Goal: Task Accomplishment & Management: Manage account settings

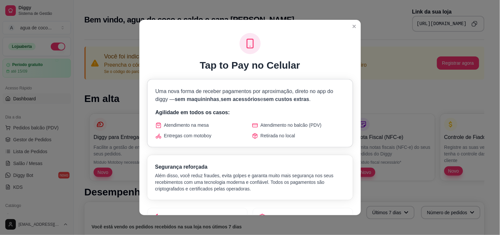
click at [238, 61] on h1 "Tap to Pay no Celular" at bounding box center [250, 65] width 101 height 12
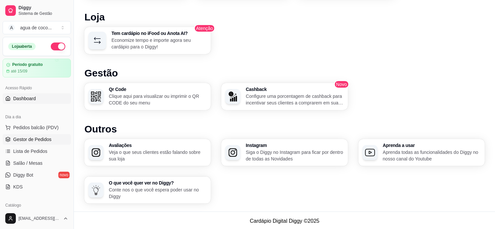
click at [41, 138] on span "Gestor de Pedidos" at bounding box center [32, 139] width 38 height 7
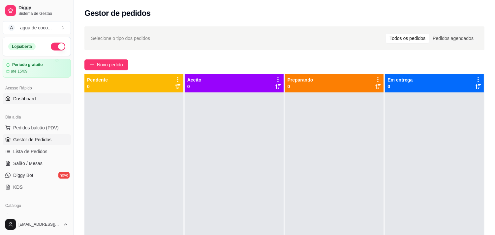
click at [35, 100] on span "Dashboard" at bounding box center [24, 98] width 23 height 7
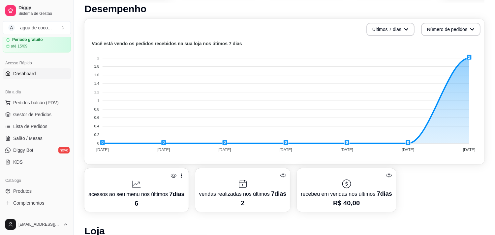
scroll to position [37, 0]
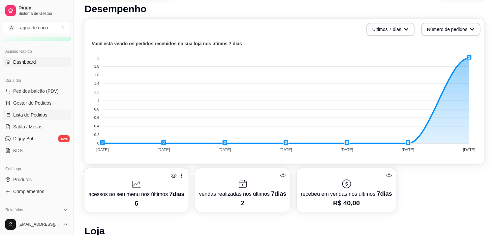
click at [45, 112] on span "Lista de Pedidos" at bounding box center [30, 114] width 34 height 7
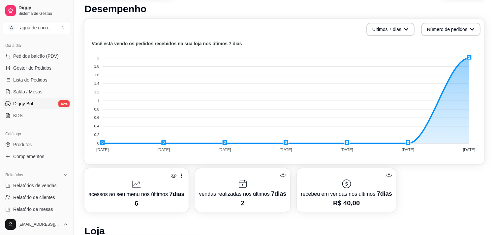
scroll to position [73, 0]
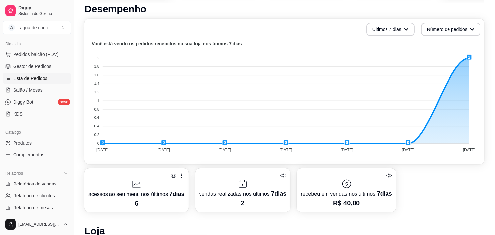
click at [48, 77] on link "Lista de Pedidos" at bounding box center [37, 78] width 68 height 11
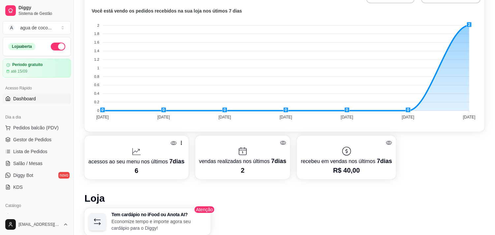
scroll to position [220, 0]
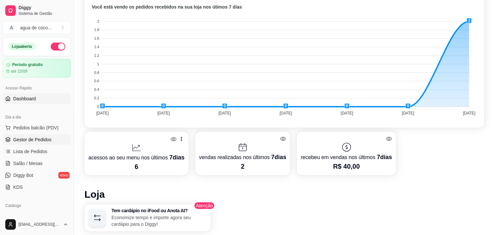
click at [51, 137] on link "Gestor de Pedidos" at bounding box center [37, 139] width 68 height 11
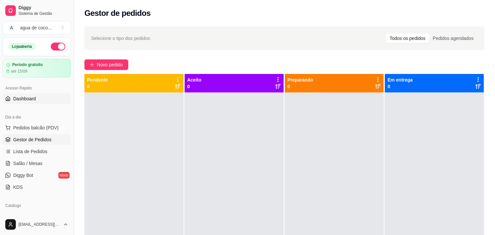
click at [34, 101] on span "Dashboard" at bounding box center [24, 98] width 23 height 7
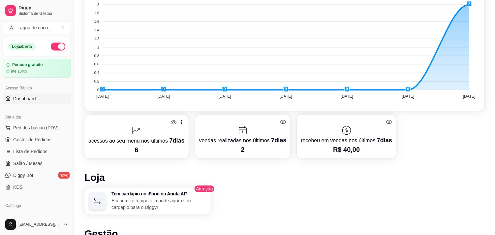
scroll to position [220, 0]
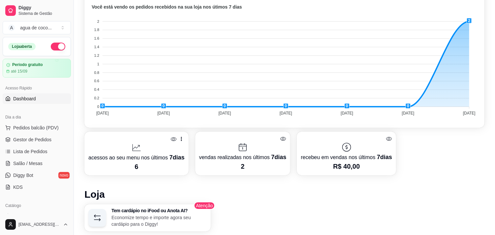
click at [46, 99] on link "Dashboard" at bounding box center [37, 98] width 68 height 11
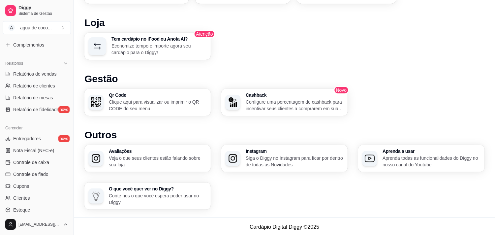
scroll to position [239, 0]
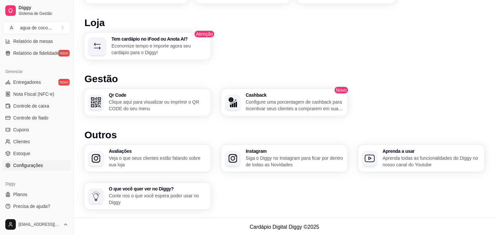
click at [40, 163] on span "Configurações" at bounding box center [28, 165] width 30 height 7
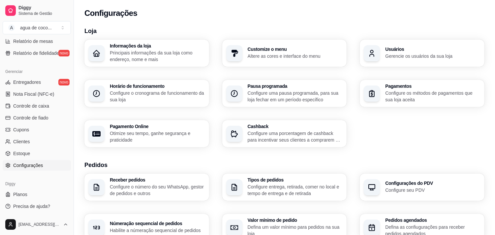
click at [378, 82] on div "Pagamentos Configure os métodos de pagamentos que sua loja aceita" at bounding box center [422, 93] width 125 height 27
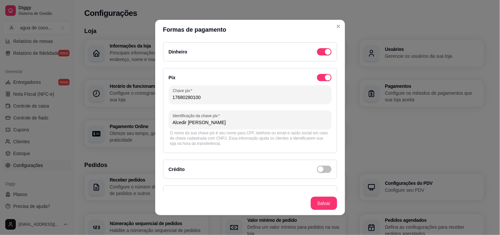
click at [209, 100] on input "17680280100" at bounding box center [250, 97] width 155 height 7
type input "1"
type input "6"
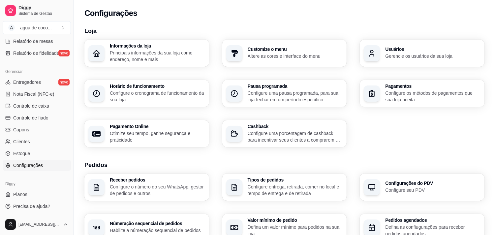
click at [393, 100] on p "Configure os métodos de pagamentos que sua loja aceita" at bounding box center [432, 96] width 95 height 13
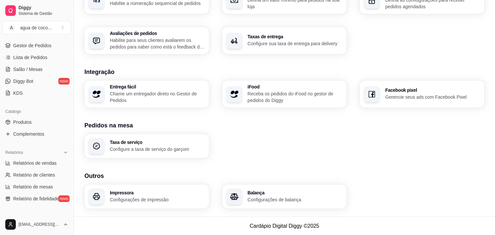
scroll to position [93, 0]
click at [51, 82] on link "Diggy Bot novo" at bounding box center [37, 82] width 68 height 11
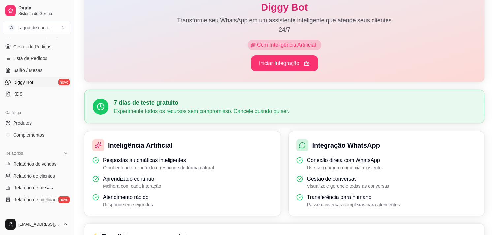
scroll to position [73, 0]
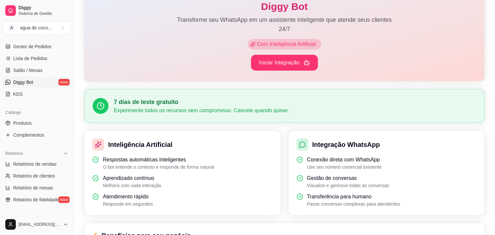
click at [42, 86] on link "Diggy Bot novo" at bounding box center [37, 82] width 68 height 11
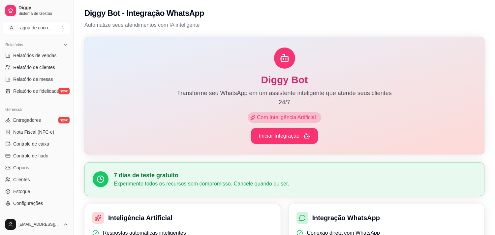
scroll to position [203, 0]
click at [49, 114] on link "Entregadores novo" at bounding box center [37, 118] width 68 height 11
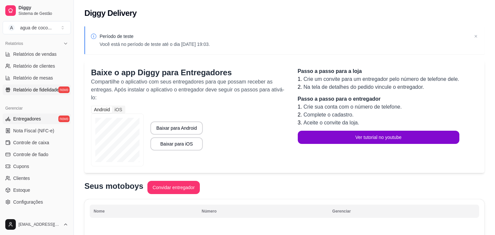
click at [24, 88] on span "Relatório de fidelidade" at bounding box center [36, 89] width 46 height 7
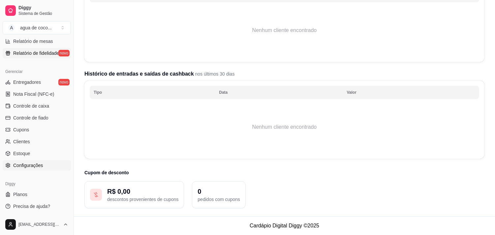
scroll to position [113, 0]
click at [31, 162] on span "Configurações" at bounding box center [28, 165] width 30 height 7
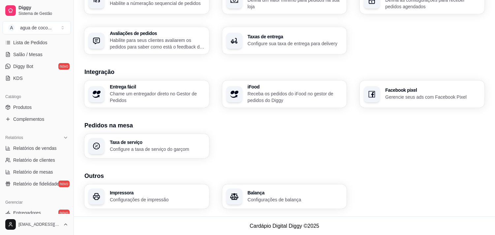
scroll to position [93, 0]
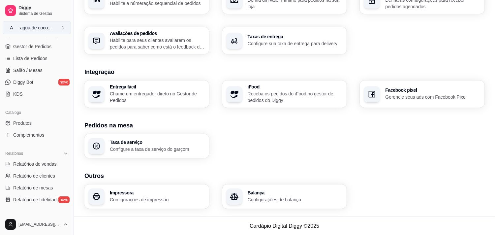
click at [53, 25] on button "A agua de coco ..." at bounding box center [37, 27] width 68 height 13
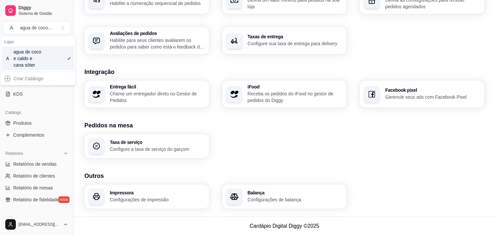
click at [25, 116] on div "Catálogo" at bounding box center [37, 112] width 68 height 11
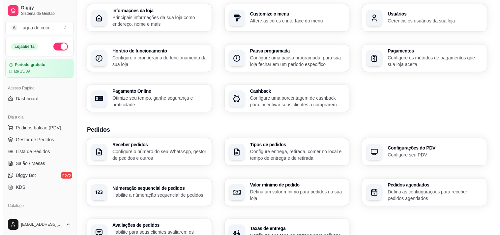
scroll to position [0, 0]
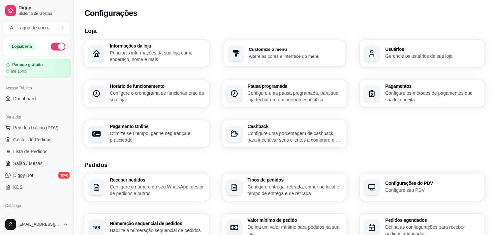
click at [258, 57] on p "Altere as cores e interface do menu" at bounding box center [295, 56] width 92 height 6
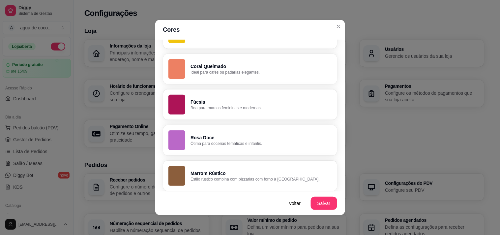
scroll to position [477, 0]
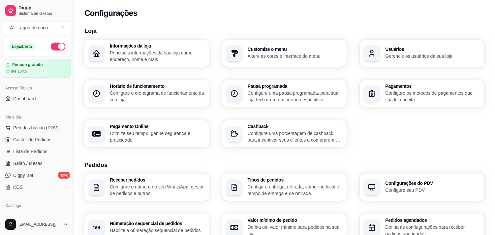
click at [179, 61] on p "Principais informações da sua loja como endereço, nome e mais" at bounding box center [157, 55] width 95 height 13
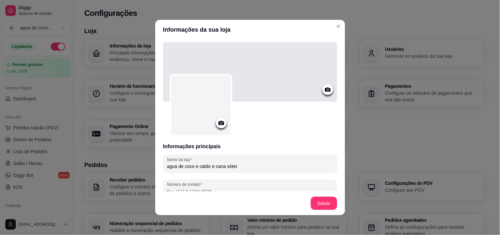
click at [218, 122] on icon at bounding box center [221, 123] width 6 height 4
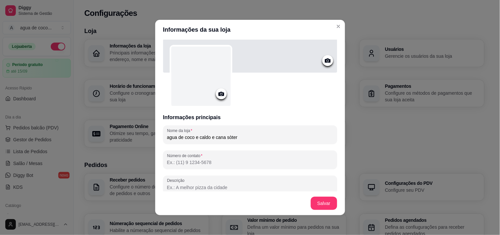
scroll to position [110, 0]
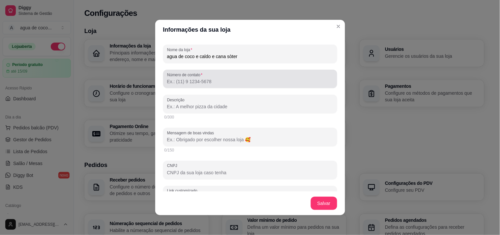
click at [195, 83] on input "Número de contato" at bounding box center [250, 81] width 166 height 7
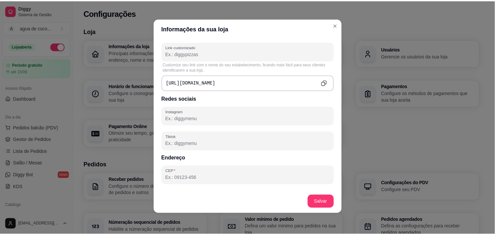
scroll to position [289, 0]
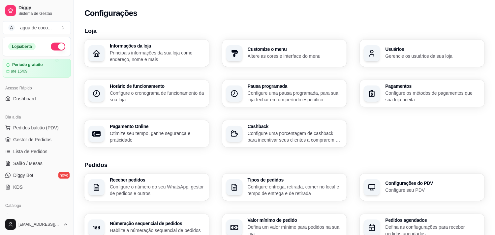
click at [374, 56] on icon "button" at bounding box center [372, 53] width 8 height 8
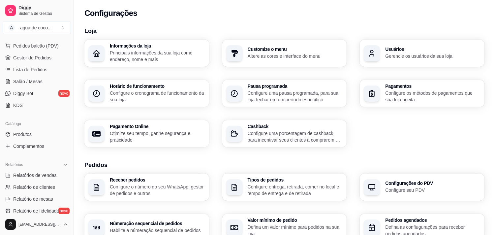
scroll to position [0, 0]
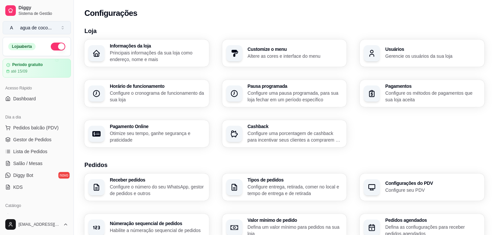
click at [67, 26] on button "A agua de coco ..." at bounding box center [37, 27] width 68 height 13
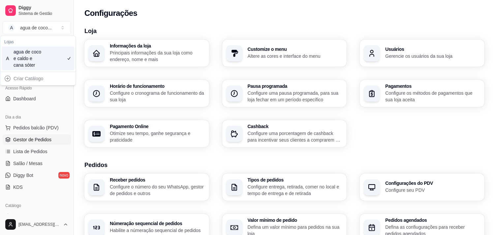
click at [27, 142] on span "Gestor de Pedidos" at bounding box center [32, 139] width 38 height 7
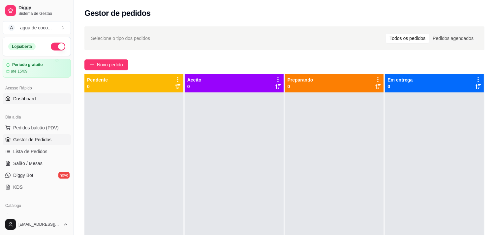
click at [32, 99] on span "Dashboard" at bounding box center [24, 98] width 23 height 7
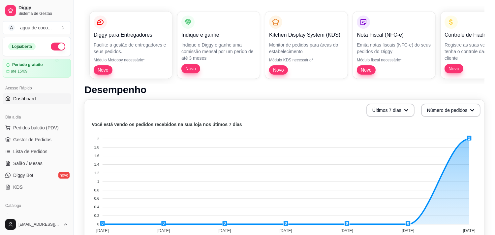
scroll to position [110, 0]
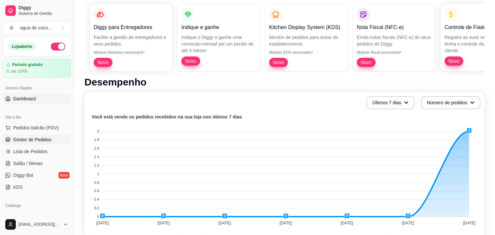
click at [60, 142] on link "Gestor de Pedidos" at bounding box center [37, 139] width 68 height 11
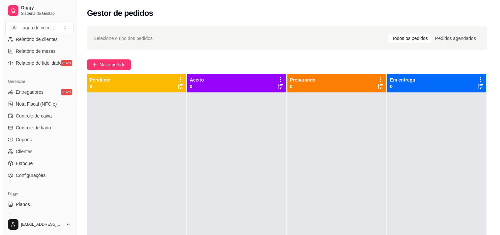
scroll to position [239, 0]
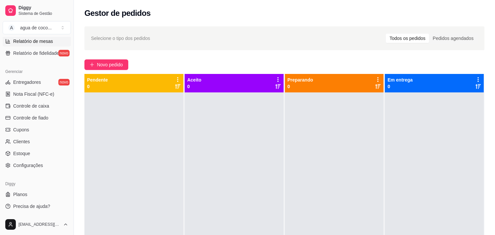
click at [33, 38] on span "Relatório de mesas" at bounding box center [33, 41] width 40 height 7
select select "TOTAL_OF_ORDERS"
select select "7"
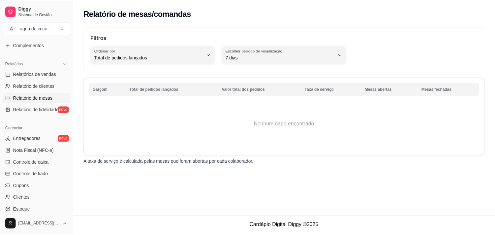
scroll to position [239, 0]
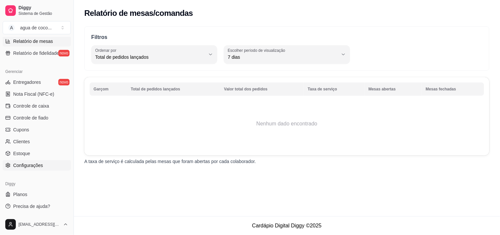
click at [20, 167] on span "Configurações" at bounding box center [28, 165] width 30 height 7
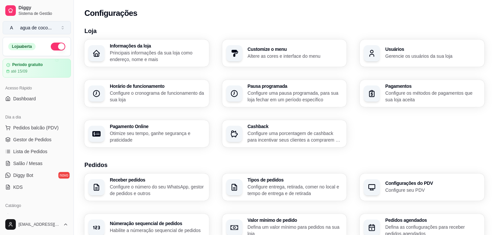
click at [31, 26] on div "agua de coco ..." at bounding box center [36, 27] width 32 height 7
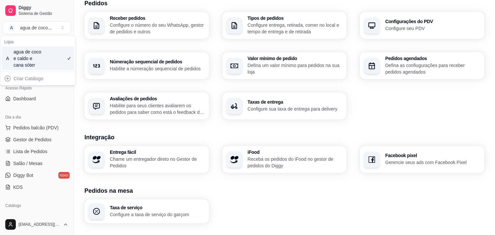
scroll to position [183, 0]
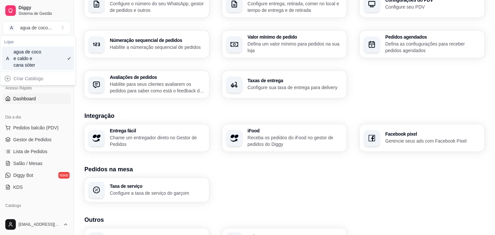
click at [34, 100] on span "Dashboard" at bounding box center [24, 98] width 23 height 7
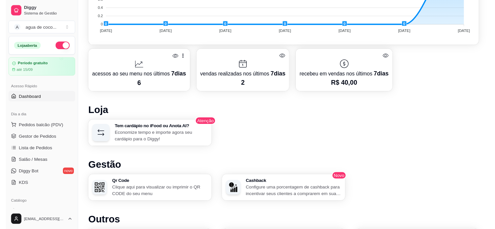
scroll to position [366, 0]
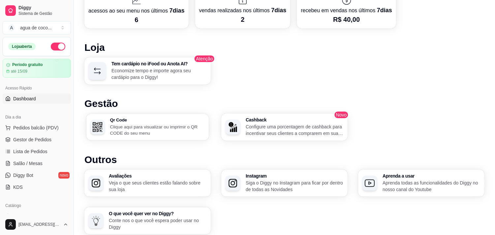
click at [164, 124] on p "Clique aqui para visualizar ou imprimir o QR CODE do seu menu" at bounding box center [157, 129] width 95 height 13
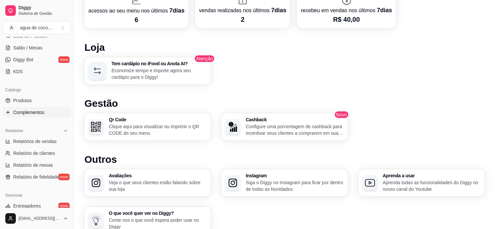
scroll to position [110, 0]
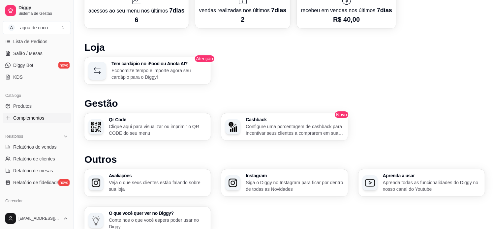
click at [55, 118] on link "Complementos" at bounding box center [37, 118] width 68 height 11
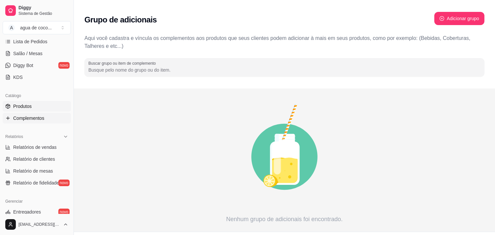
drag, startPoint x: 34, startPoint y: 109, endPoint x: 24, endPoint y: 109, distance: 9.6
click at [34, 109] on link "Produtos" at bounding box center [37, 106] width 68 height 11
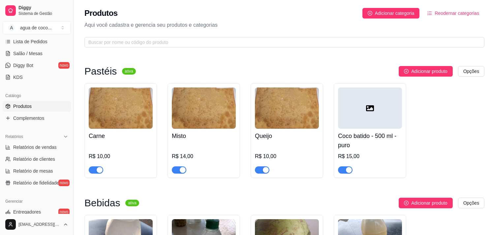
scroll to position [37, 0]
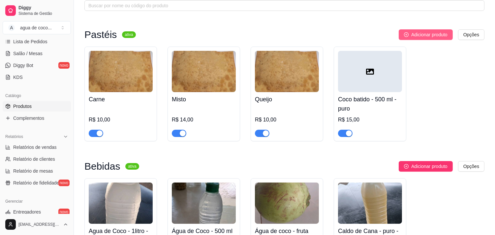
click at [411, 34] on span "Adicionar produto" at bounding box center [429, 34] width 36 height 7
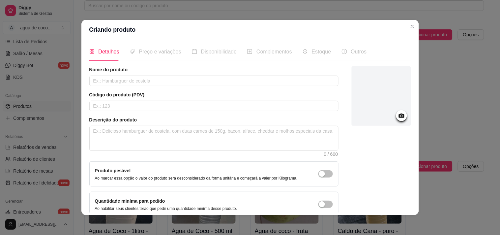
click at [415, 28] on header "Criando produto" at bounding box center [250, 30] width 338 height 20
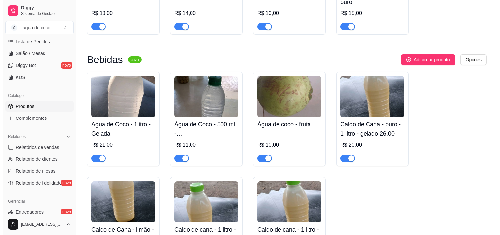
scroll to position [140, 0]
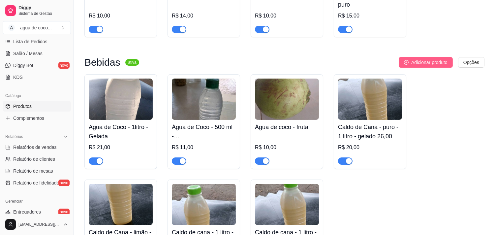
click at [406, 62] on icon "plus-circle" at bounding box center [406, 62] width 2 height 2
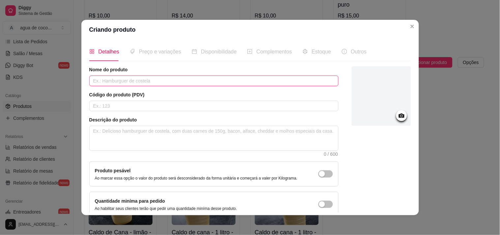
click at [115, 78] on input "text" at bounding box center [213, 81] width 249 height 11
type input "copo caldo de cana com limao"
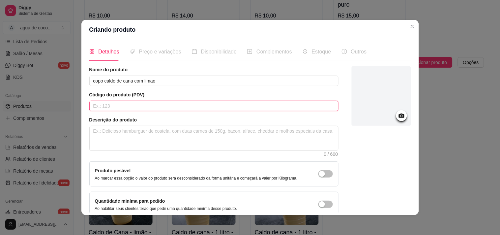
click at [124, 103] on input "text" at bounding box center [213, 106] width 249 height 11
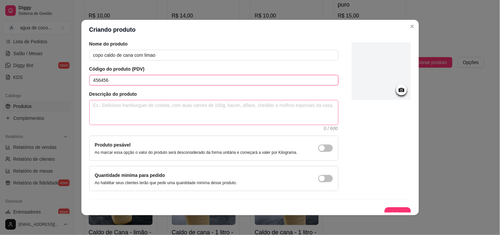
scroll to position [34, 0]
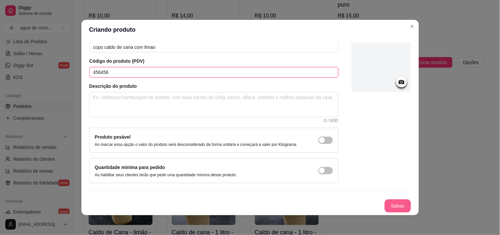
type input "456456"
click at [395, 206] on button "Salvar" at bounding box center [398, 206] width 26 height 13
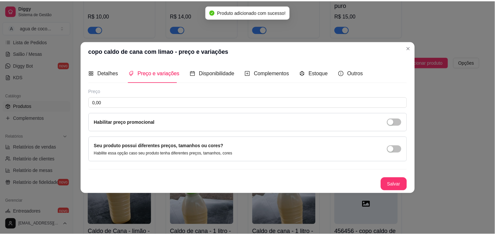
scroll to position [0, 0]
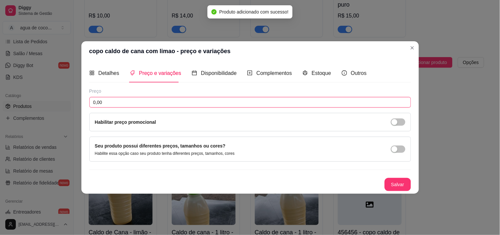
click at [232, 101] on input "0,00" at bounding box center [250, 102] width 322 height 11
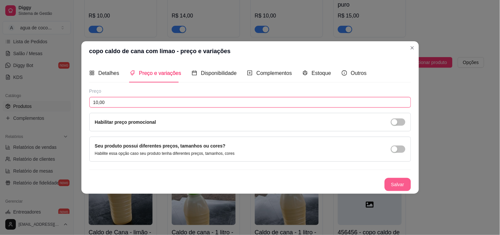
type input "10,00"
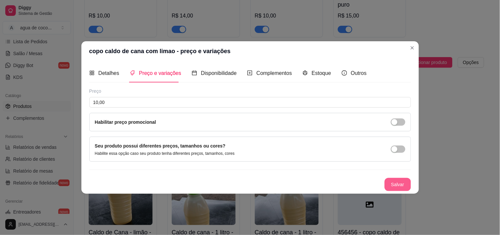
click at [399, 184] on button "Salvar" at bounding box center [398, 184] width 26 height 13
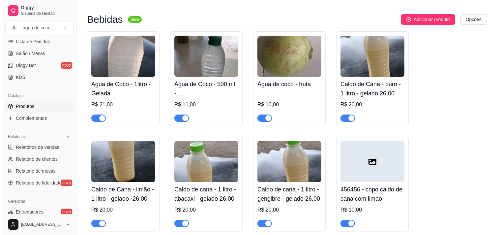
scroll to position [214, 0]
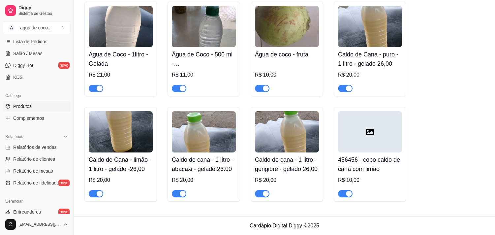
click at [348, 172] on h4 "456456 - copo caldo de cana com limao" at bounding box center [370, 164] width 64 height 18
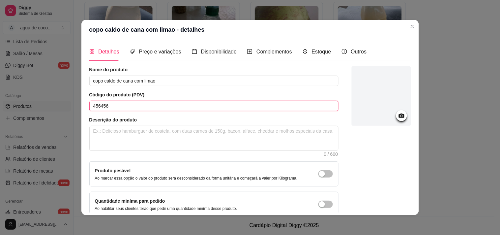
click at [141, 108] on input "456456" at bounding box center [213, 106] width 249 height 11
type input "4"
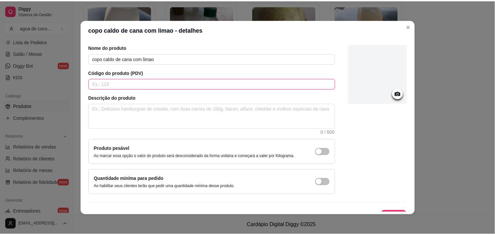
scroll to position [34, 0]
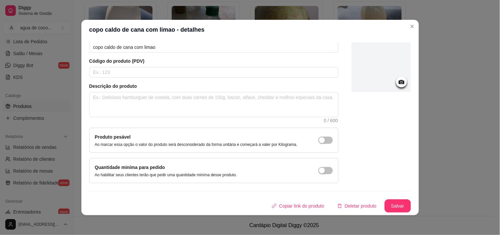
click at [392, 198] on div "Nome do produto copo caldo de cana com limao Código do produto (PDV) Descrição …" at bounding box center [250, 123] width 322 height 180
click at [392, 209] on button "Salvar" at bounding box center [398, 206] width 26 height 13
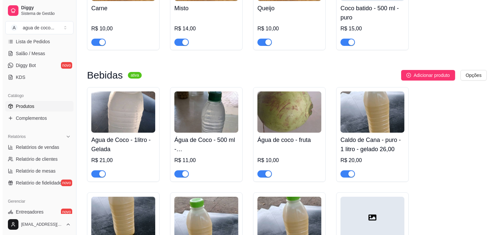
scroll to position [140, 0]
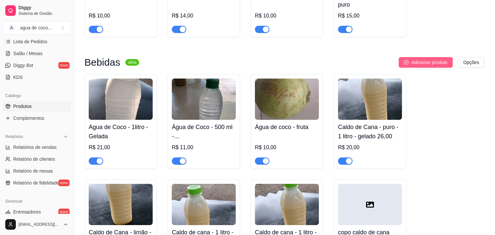
click at [428, 63] on span "Adicionar produto" at bounding box center [429, 62] width 36 height 7
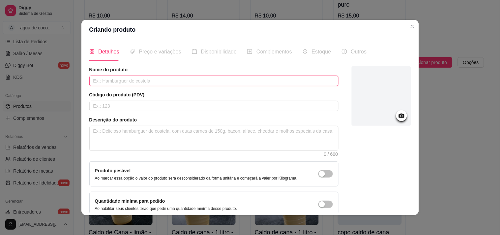
click at [168, 80] on input "text" at bounding box center [213, 81] width 249 height 11
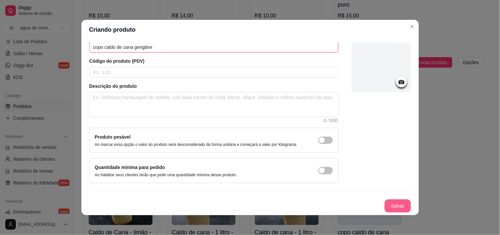
type input "copo caldo de cana gengibre"
click at [385, 200] on button "Salvar" at bounding box center [398, 205] width 26 height 13
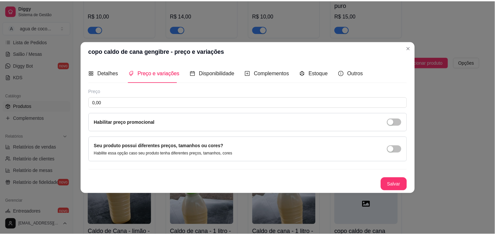
scroll to position [0, 0]
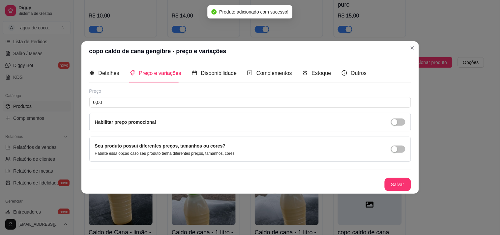
click at [129, 96] on div "Preço 0,00 Habilitar preço promocional" at bounding box center [250, 110] width 322 height 44
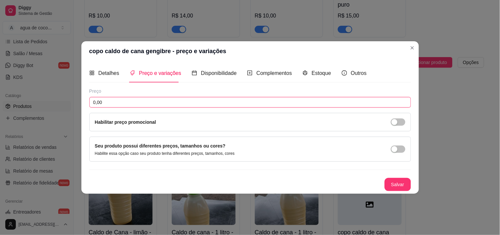
click at [129, 104] on input "0,00" at bounding box center [250, 102] width 322 height 11
type input "10,00"
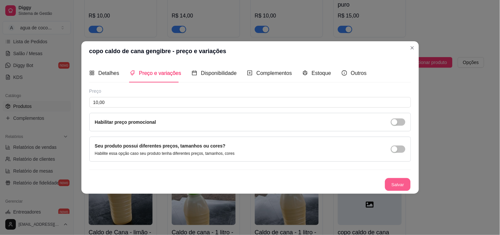
click at [401, 185] on button "Salvar" at bounding box center [398, 184] width 26 height 13
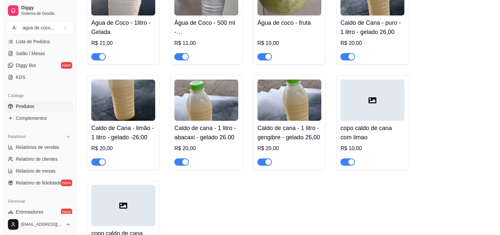
scroll to position [173, 0]
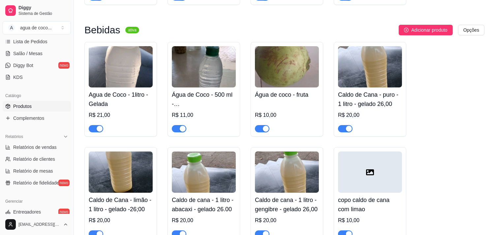
click at [430, 24] on div "Pastéis ativa Adicionar produto Opções Carne R$ 10,00 Misto R$ 14,00 Queijo R$ …" at bounding box center [284, 123] width 400 height 460
click at [427, 31] on span "Adicionar produto" at bounding box center [429, 29] width 36 height 7
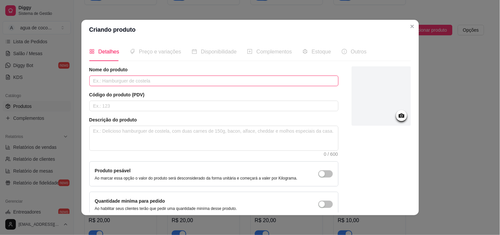
click at [217, 83] on input "text" at bounding box center [213, 81] width 249 height 11
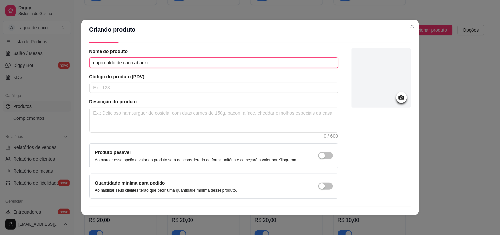
scroll to position [34, 0]
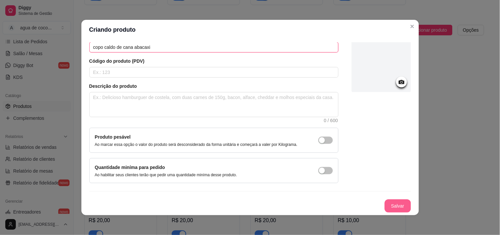
type input "copo caldo de cana abacaxi"
click at [397, 208] on button "Salvar" at bounding box center [398, 205] width 26 height 13
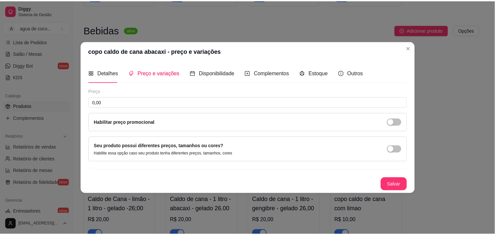
scroll to position [0, 0]
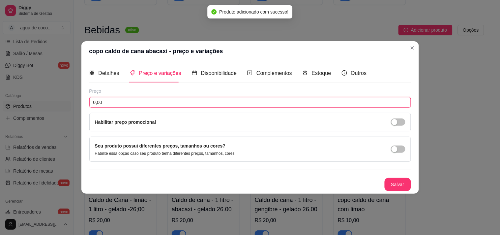
click at [242, 103] on input "0,00" at bounding box center [250, 102] width 322 height 11
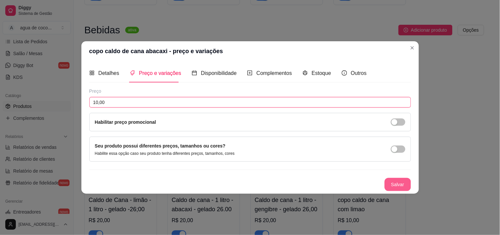
type input "10,00"
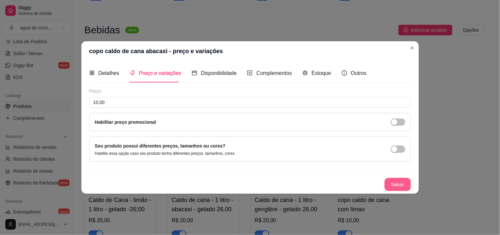
click at [398, 188] on button "Salvar" at bounding box center [398, 184] width 26 height 13
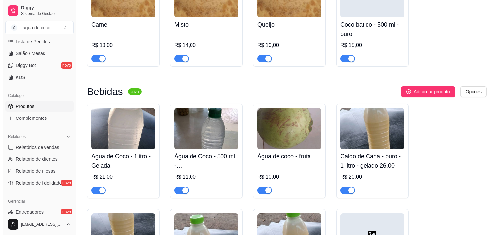
scroll to position [100, 0]
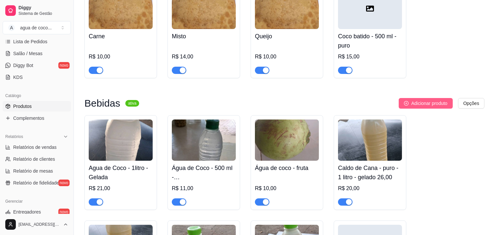
click at [418, 102] on span "Adicionar produto" at bounding box center [429, 103] width 36 height 7
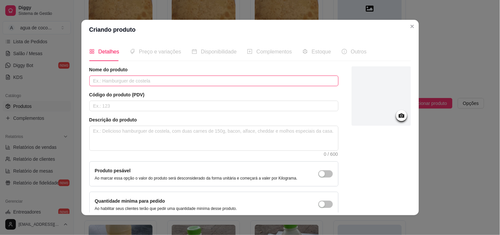
click at [124, 80] on input "text" at bounding box center [213, 81] width 249 height 11
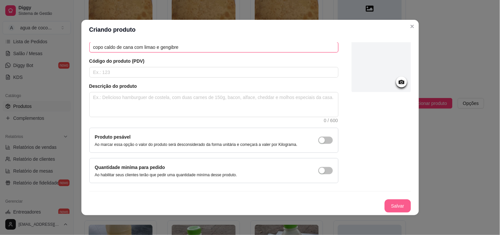
type input "copo caldo de cana com limao e gengibre"
click at [390, 204] on button "Salvar" at bounding box center [398, 205] width 26 height 13
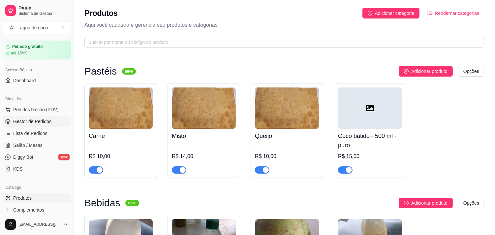
scroll to position [0, 0]
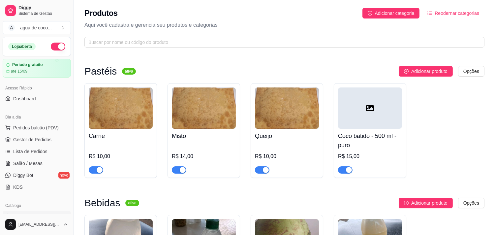
click at [57, 48] on button "button" at bounding box center [58, 47] width 15 height 8
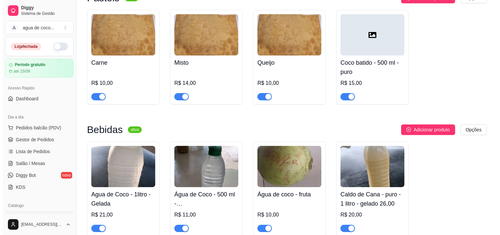
scroll to position [37, 0]
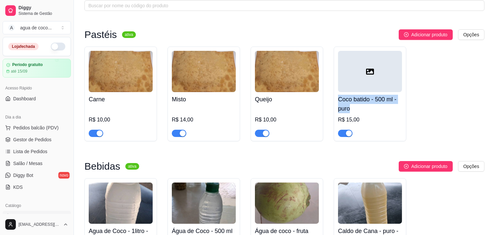
drag, startPoint x: 375, startPoint y: 89, endPoint x: 408, endPoint y: 112, distance: 39.7
click at [408, 112] on div "Carne R$ 10,00 Misto R$ 14,00 Queijo R$ 10,00 Coco batido - 500 ml - puro R$ 15…" at bounding box center [284, 93] width 400 height 95
click at [408, 113] on div "Carne R$ 10,00 Misto R$ 14,00 Queijo R$ 10,00 Coco batido - 500 ml - puro R$ 15…" at bounding box center [284, 93] width 400 height 95
click at [467, 36] on html "Diggy Sistema de Gestão A agua de coco ... Loja fechada Período gratuito até 15…" at bounding box center [247, 80] width 495 height 235
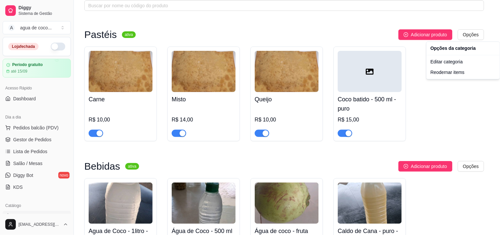
click at [362, 95] on html "Diggy Sistema de Gestão A agua de coco ... Loja fechada Período gratuito até 15…" at bounding box center [250, 80] width 500 height 235
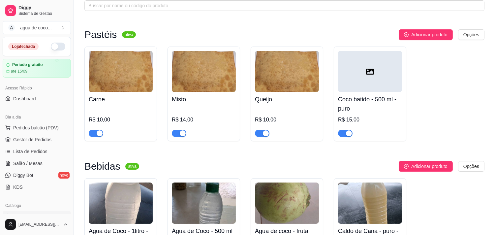
click at [365, 102] on h4 "Coco batido - 500 ml - puro" at bounding box center [370, 104] width 64 height 18
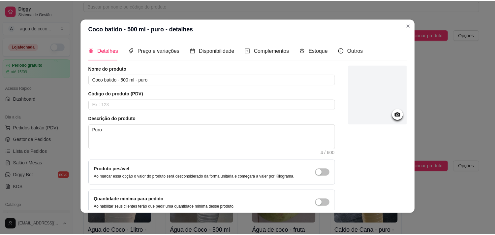
scroll to position [34, 0]
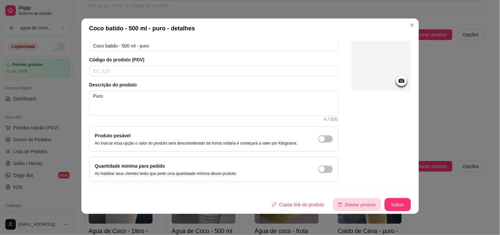
click at [343, 205] on button "Deletar produto" at bounding box center [357, 204] width 48 height 13
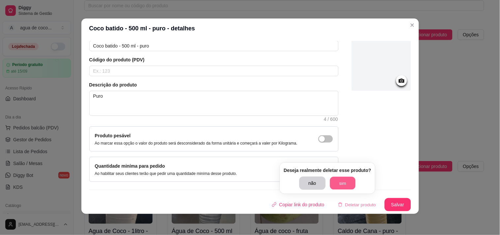
click at [337, 185] on button "sim" at bounding box center [343, 183] width 26 height 13
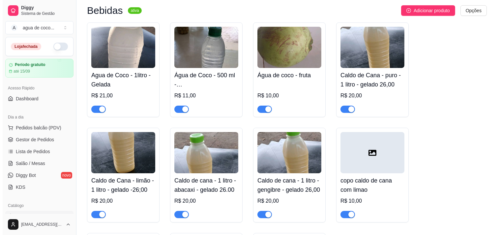
scroll to position [146, 0]
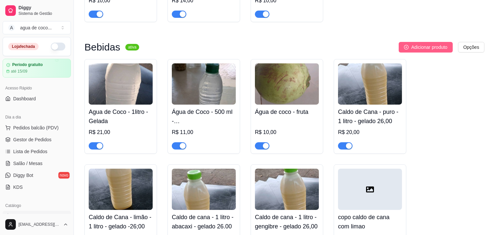
click at [424, 47] on span "Adicionar produto" at bounding box center [429, 47] width 36 height 7
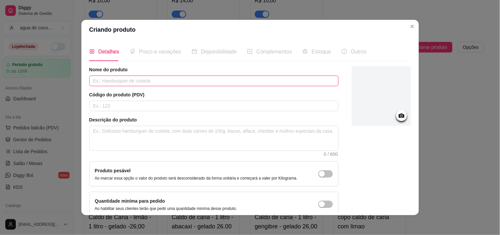
click at [139, 81] on input "text" at bounding box center [213, 81] width 249 height 11
type input "Coco batido castanha + agua de coco"
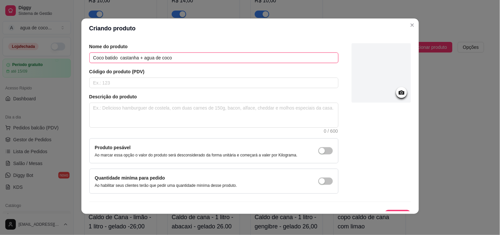
scroll to position [34, 0]
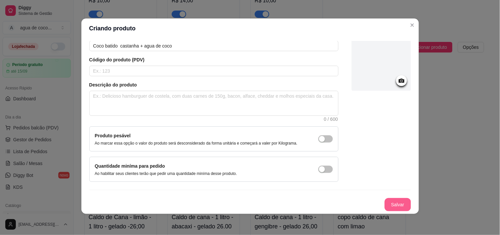
click at [395, 202] on button "Salvar" at bounding box center [398, 204] width 26 height 13
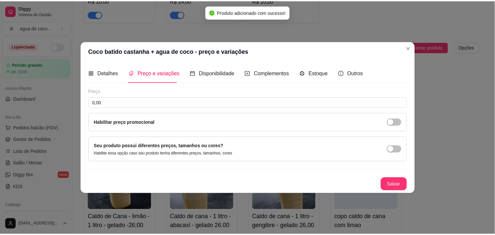
scroll to position [0, 0]
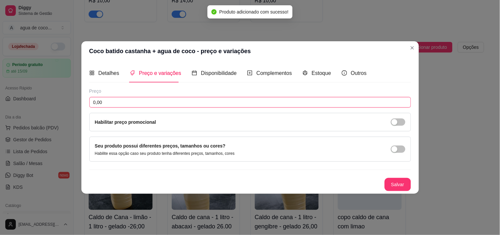
click at [217, 103] on input "0,00" at bounding box center [250, 102] width 322 height 11
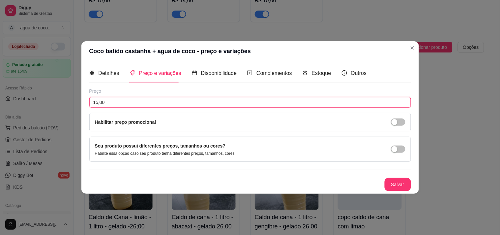
type input "15,00"
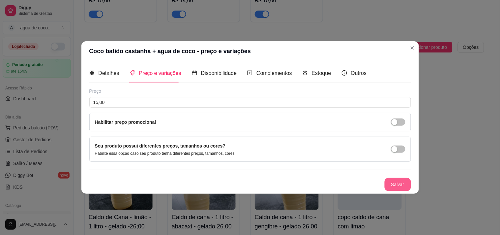
click at [403, 188] on button "Salvar" at bounding box center [398, 184] width 26 height 13
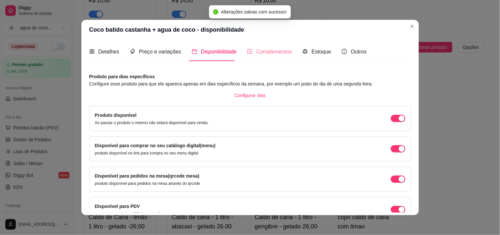
click at [278, 46] on div "Complementos" at bounding box center [269, 51] width 45 height 19
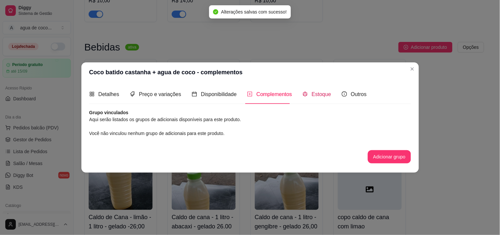
click at [305, 96] on icon "code-sandbox" at bounding box center [305, 93] width 5 height 5
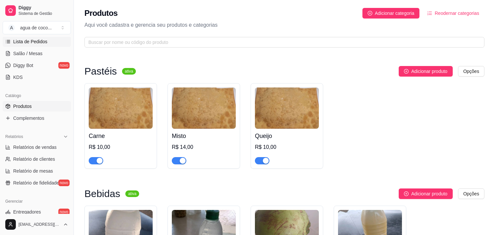
click at [48, 38] on link "Lista de Pedidos" at bounding box center [37, 41] width 68 height 11
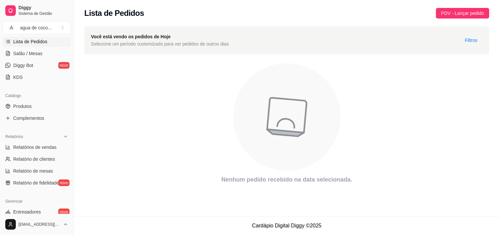
click at [190, 105] on icon "animation" at bounding box center [286, 116] width 405 height 115
click at [110, 35] on strong "Você está vendo os pedidos de Hoje" at bounding box center [131, 36] width 80 height 5
click at [26, 11] on span "Sistema de Gestão" at bounding box center [43, 13] width 50 height 5
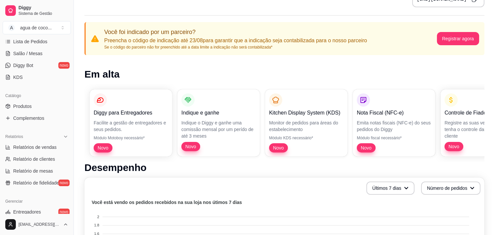
scroll to position [37, 0]
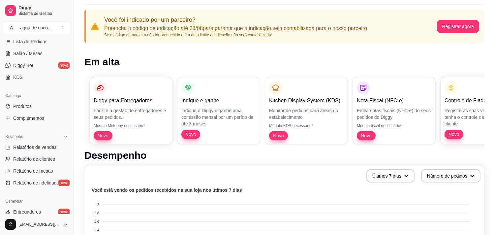
click at [222, 113] on div "Diggy para Entregadores Facilite a gestão de entregadores e seus pedidos. Módul…" at bounding box center [284, 110] width 400 height 77
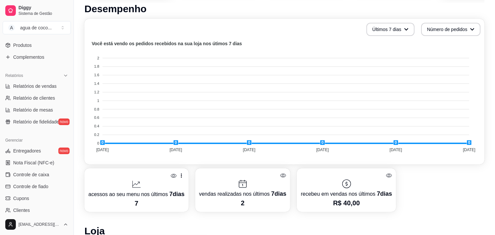
scroll to position [183, 0]
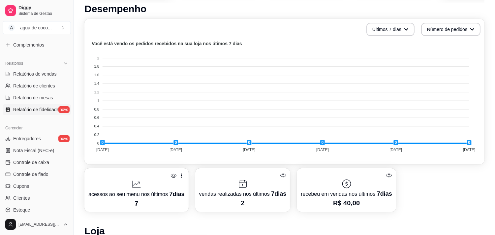
click at [42, 105] on link "Relatório de fidelidade novo" at bounding box center [37, 109] width 68 height 11
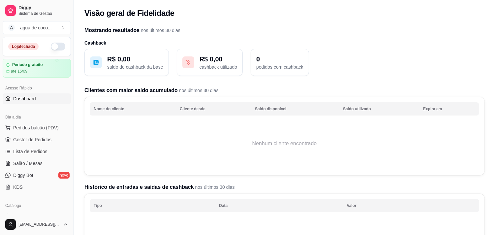
click at [42, 94] on link "Dashboard" at bounding box center [37, 98] width 68 height 11
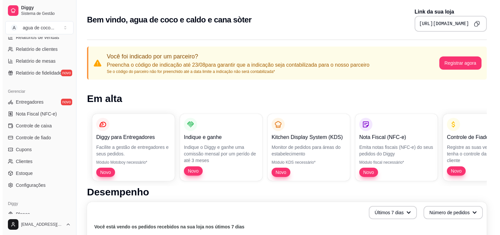
scroll to position [239, 0]
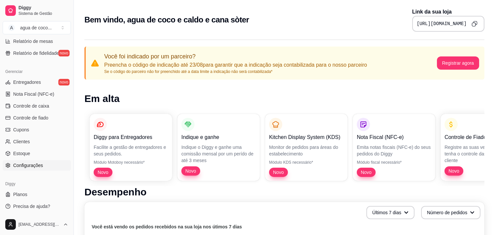
click at [35, 170] on link "Configurações" at bounding box center [37, 165] width 68 height 11
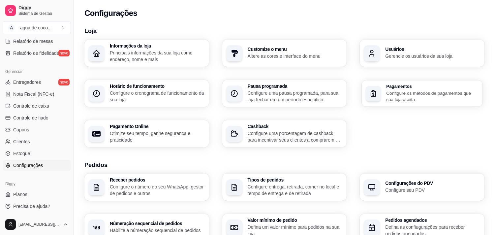
click at [363, 95] on div "Pagamentos Configure os métodos de pagamentos que sua loja aceita" at bounding box center [422, 93] width 121 height 26
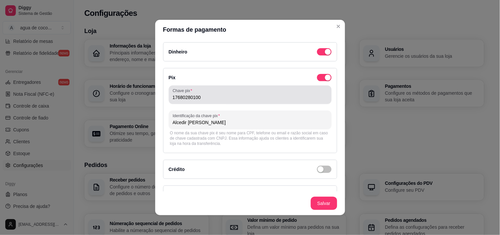
click at [230, 94] on input "17680280100" at bounding box center [250, 97] width 155 height 7
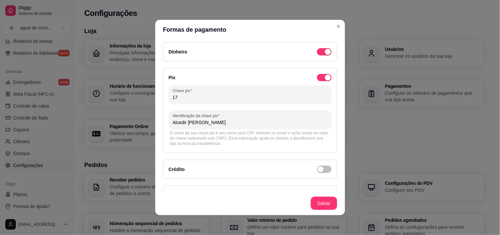
type input "1"
type input "0"
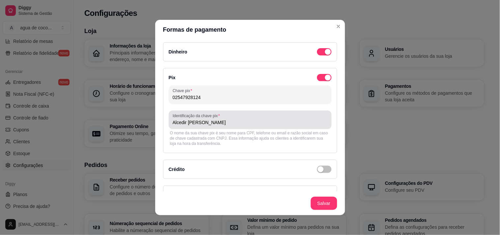
type input "02547928124"
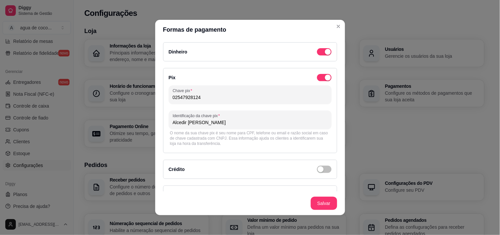
click at [252, 123] on input "Alcedir Antunes Martins" at bounding box center [250, 122] width 155 height 7
type input "A"
drag, startPoint x: 188, startPoint y: 120, endPoint x: 192, endPoint y: 129, distance: 10.2
click at [188, 120] on input "vitor rodeigues martins" at bounding box center [250, 122] width 155 height 7
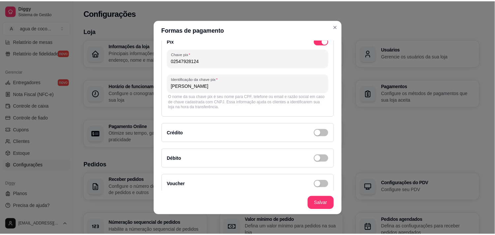
scroll to position [68, 0]
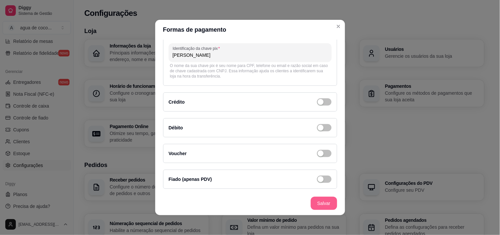
type input "vitor rodrigues martins"
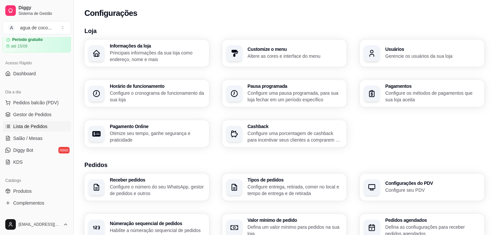
scroll to position [0, 0]
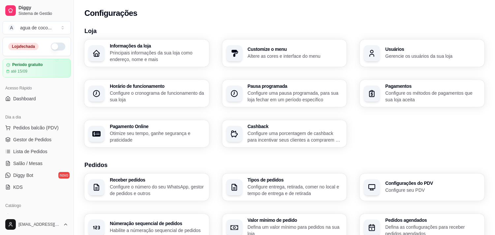
click at [55, 50] on button "button" at bounding box center [58, 47] width 15 height 8
click at [297, 25] on div "Loja Informações da loja Principais informações da sua loja como endereço, nome…" at bounding box center [284, 232] width 421 height 421
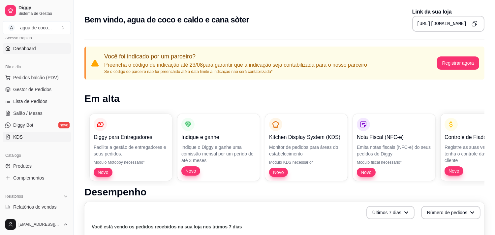
scroll to position [37, 0]
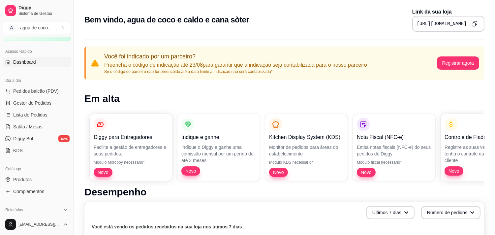
click at [37, 60] on link "Dashboard" at bounding box center [37, 62] width 68 height 11
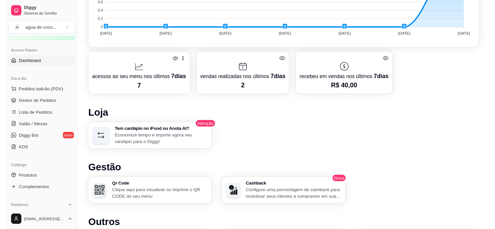
scroll to position [330, 0]
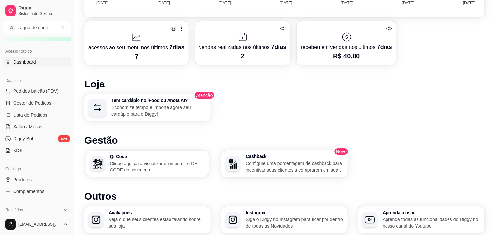
click at [129, 160] on p "Clique aqui para visualizar ou imprimir o QR CODE do seu menu" at bounding box center [157, 166] width 95 height 13
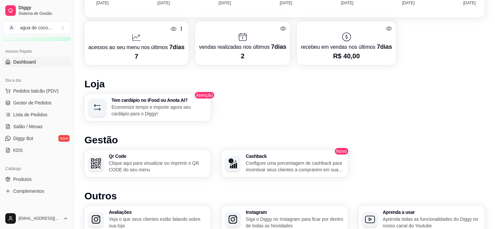
click at [372, 95] on div "Tem cardápio no iFood ou Anota AI? Economize tempo e importe agora seu cardápio…" at bounding box center [284, 107] width 400 height 27
